Goal: Task Accomplishment & Management: Manage account settings

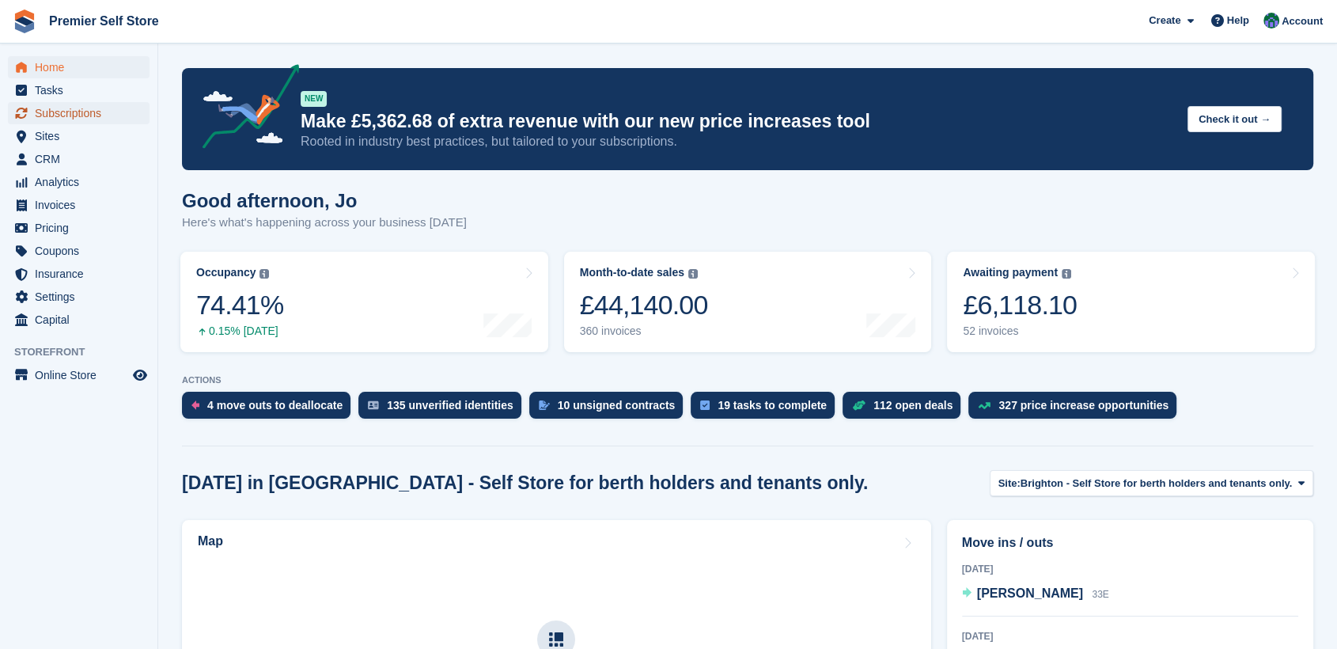
click at [68, 109] on span "Subscriptions" at bounding box center [82, 113] width 95 height 22
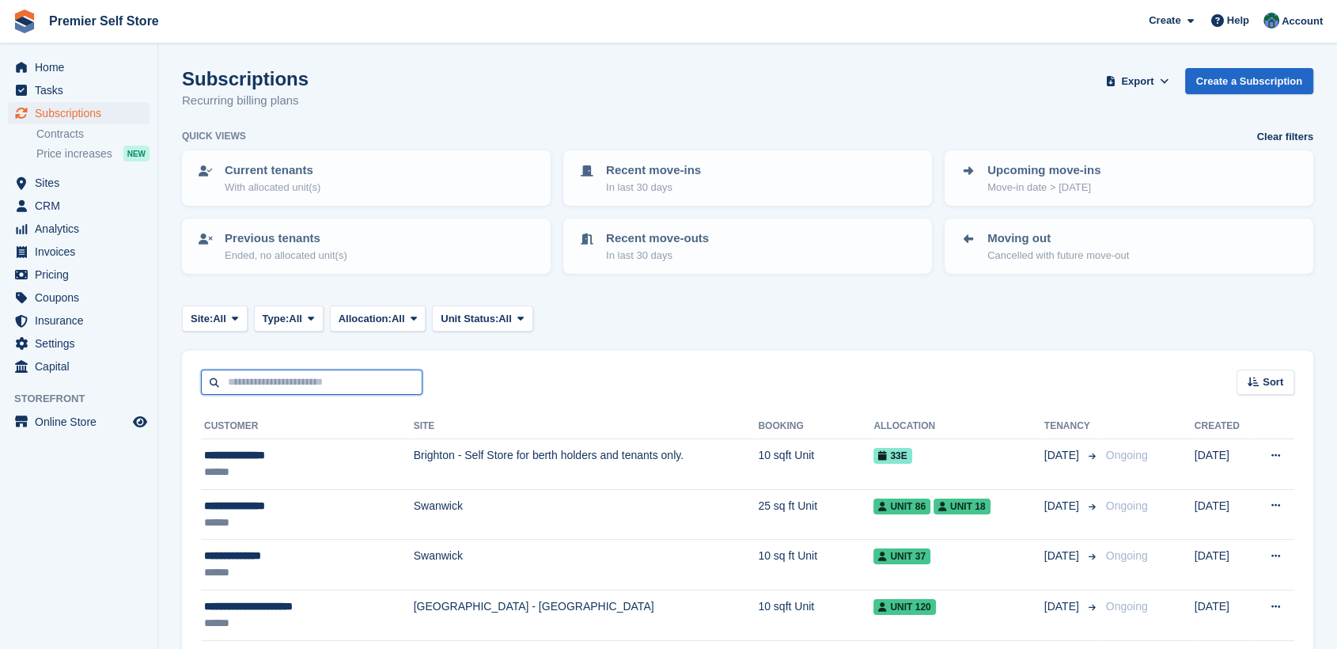
click at [239, 381] on input "text" at bounding box center [312, 383] width 222 height 26
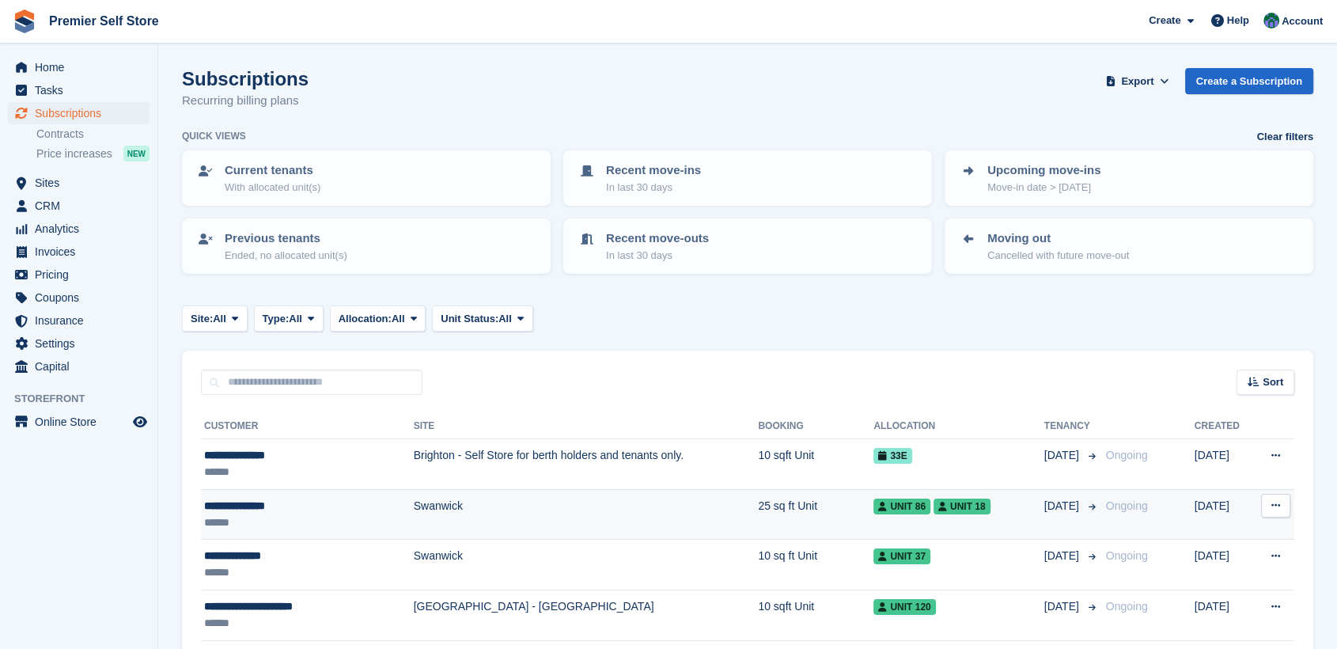
click at [247, 499] on div "**********" at bounding box center [286, 506] width 164 height 17
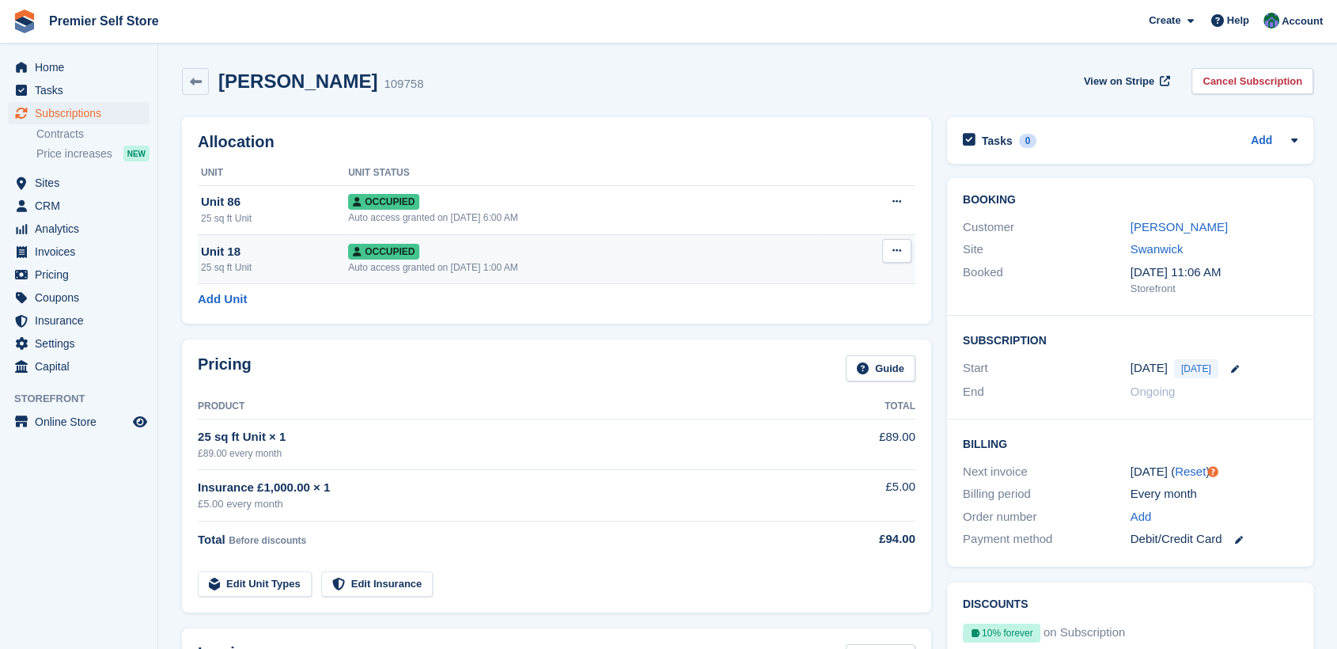
click at [903, 248] on button at bounding box center [896, 251] width 29 height 24
click at [784, 339] on p "Deallocate" at bounding box center [836, 336] width 138 height 21
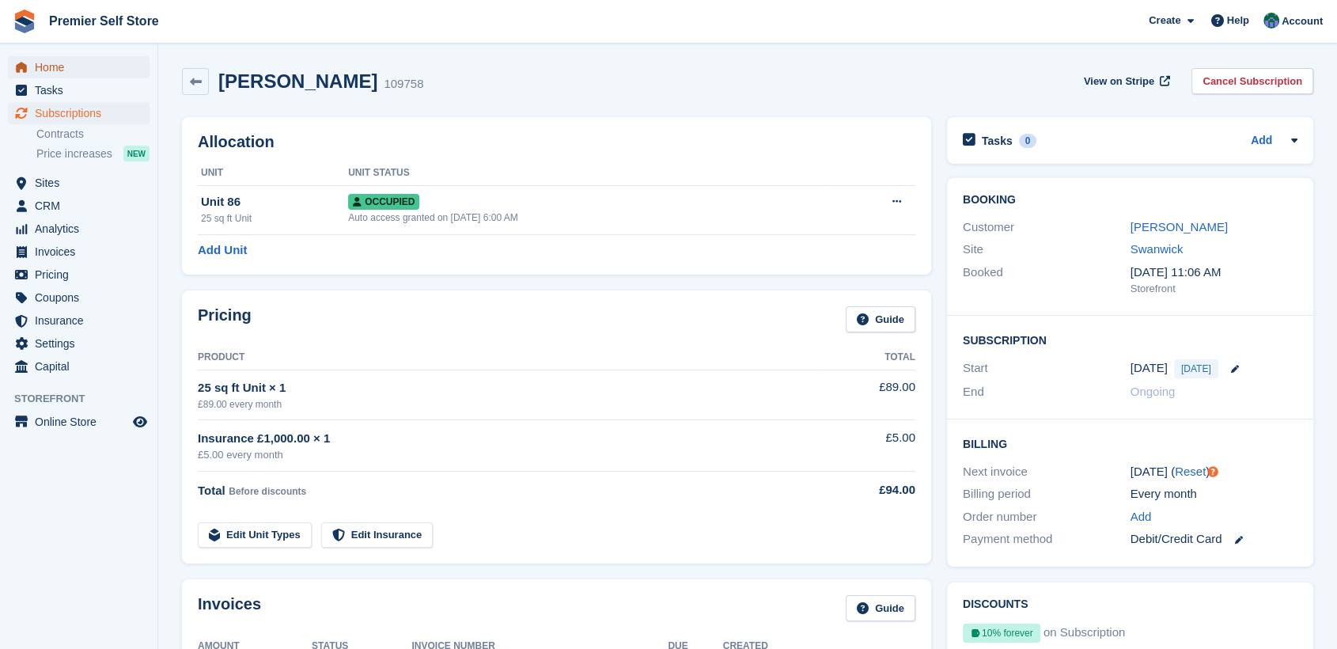
click at [55, 67] on span "Home" at bounding box center [82, 67] width 95 height 22
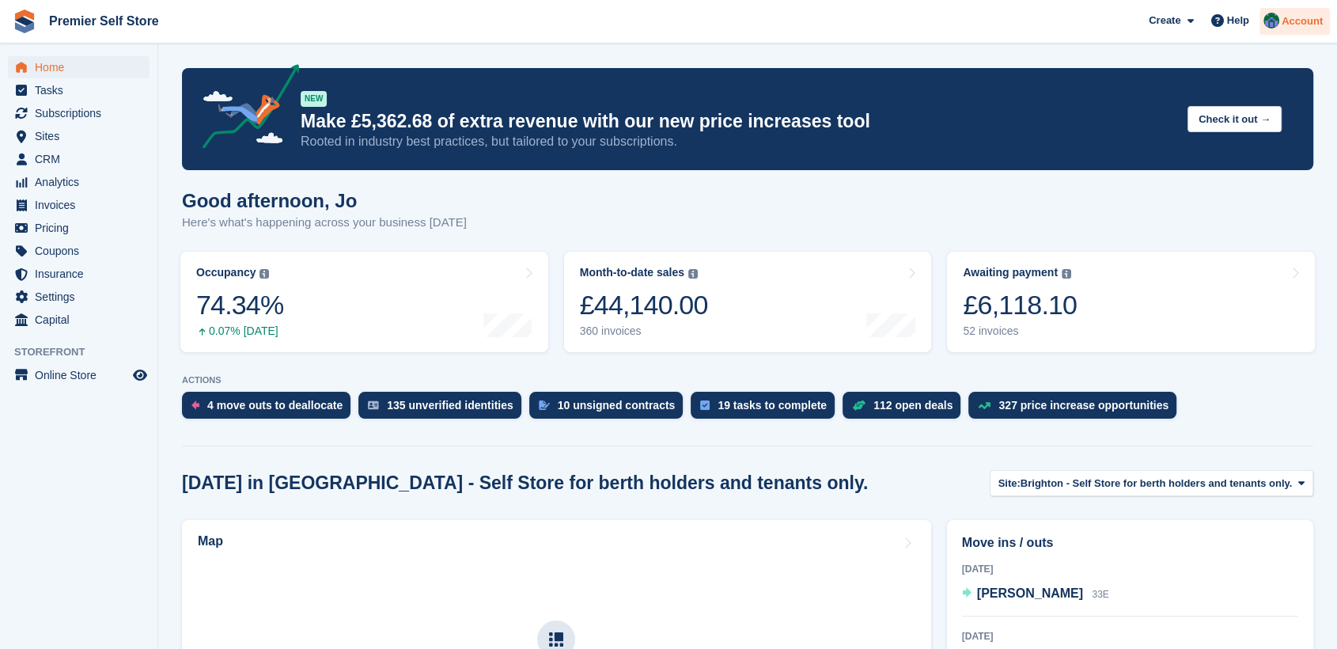
click at [1303, 20] on span "Account" at bounding box center [1302, 21] width 41 height 16
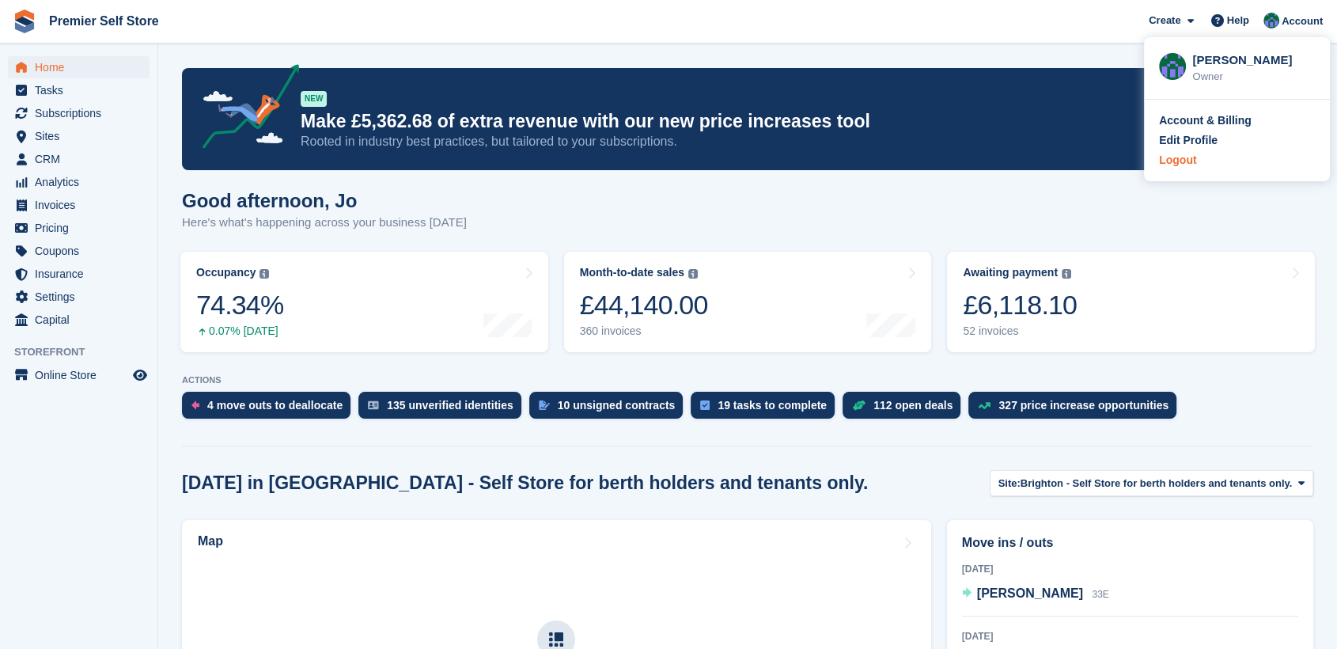
click at [1177, 157] on div "Logout" at bounding box center [1177, 160] width 37 height 17
